Goal: Navigation & Orientation: Find specific page/section

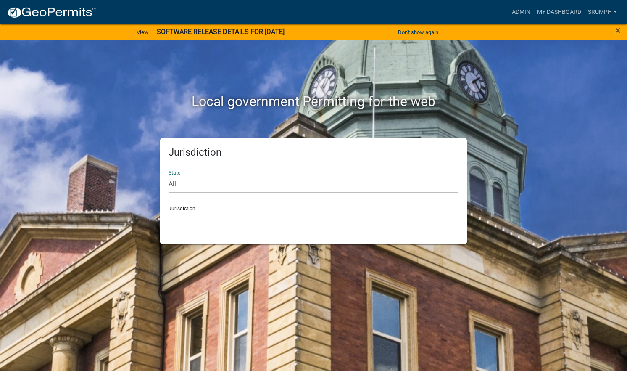
click at [218, 189] on select "All [US_STATE] [US_STATE] [US_STATE] [US_STATE] [US_STATE] [US_STATE] [US_STATE…" at bounding box center [313, 183] width 290 height 17
select select "[US_STATE]"
click at [168, 175] on select "All [US_STATE] [US_STATE] [US_STATE] [US_STATE] [US_STATE] [US_STATE] [US_STATE…" at bounding box center [313, 183] width 290 height 17
click at [227, 213] on select "[GEOGRAPHIC_DATA], [US_STATE] [GEOGRAPHIC_DATA], [US_STATE] [GEOGRAPHIC_DATA], …" at bounding box center [313, 219] width 290 height 17
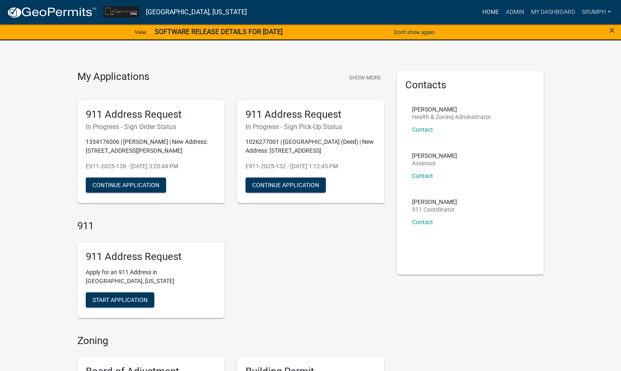
click at [488, 9] on link "Home" at bounding box center [491, 12] width 24 height 16
click at [485, 16] on link "Home" at bounding box center [491, 12] width 24 height 16
click at [48, 14] on img at bounding box center [52, 12] width 90 height 13
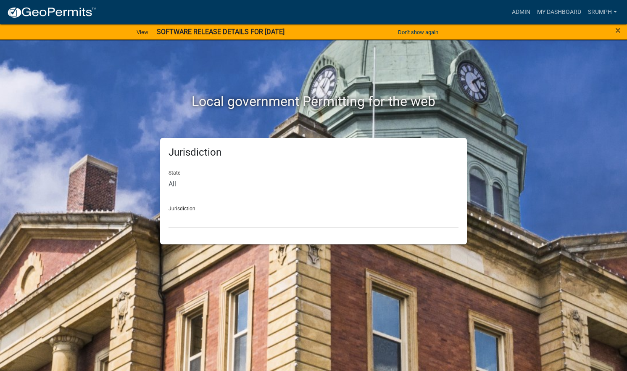
click at [138, 116] on div "Local government Permitting for the web" at bounding box center [313, 84] width 479 height 108
